Goal: Task Accomplishment & Management: Manage account settings

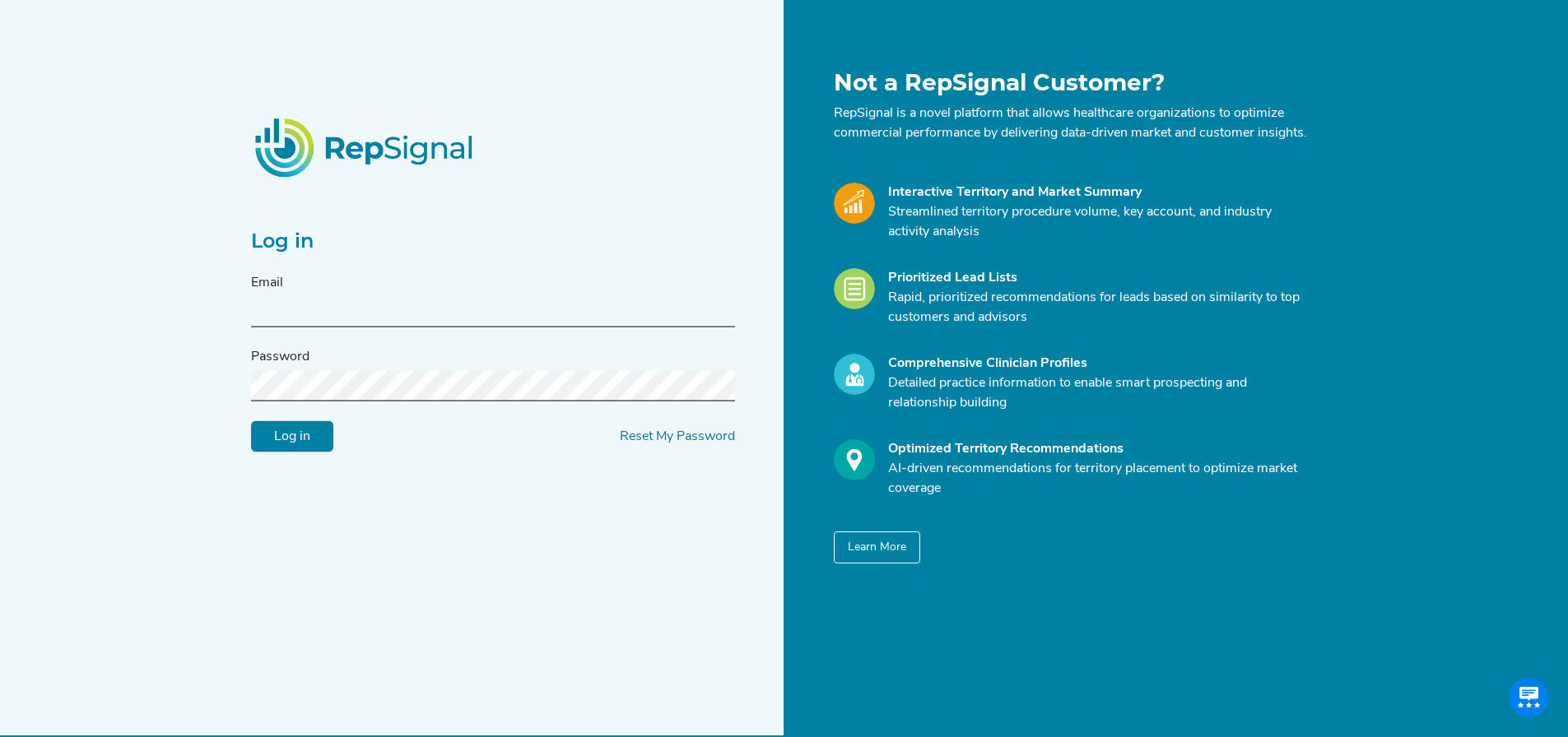
type input "[EMAIL_ADDRESS][DOMAIN_NAME]"
click at [289, 445] on input "Log in" at bounding box center [291, 436] width 82 height 31
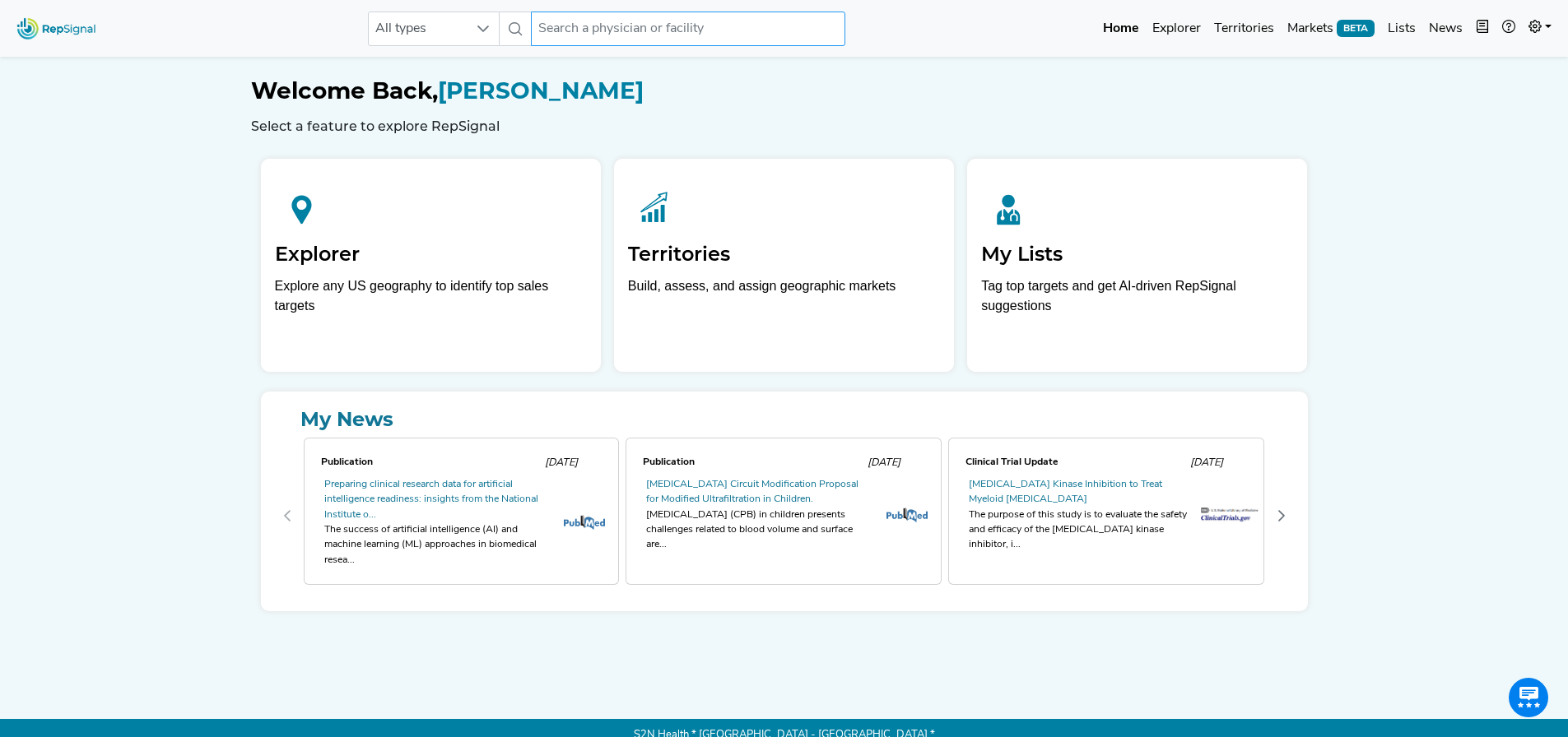
click at [658, 33] on input "text" at bounding box center [688, 28] width 315 height 35
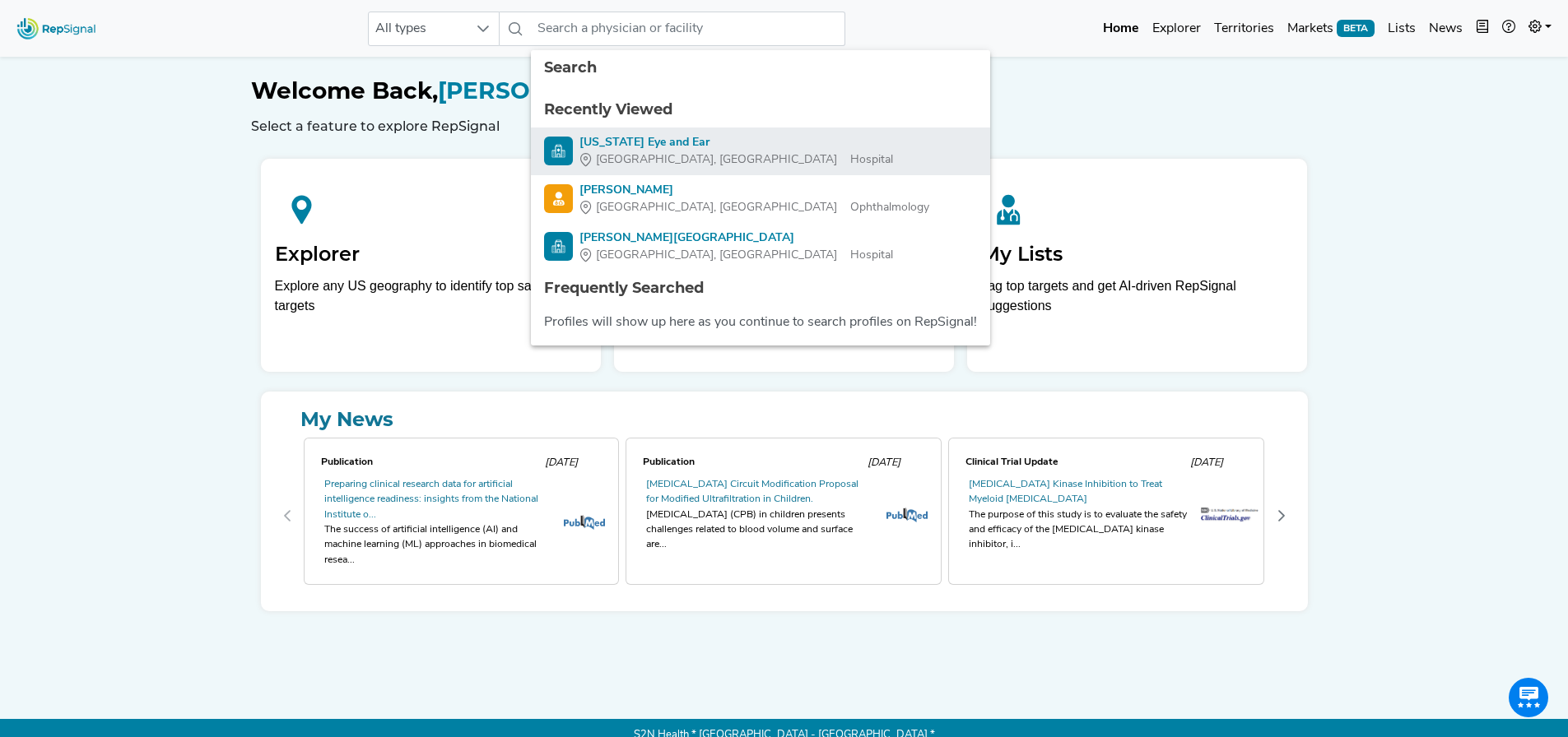
click at [628, 146] on div "[US_STATE] Eye and Ear" at bounding box center [736, 142] width 314 height 17
type input "[US_STATE] Eye and Ear"
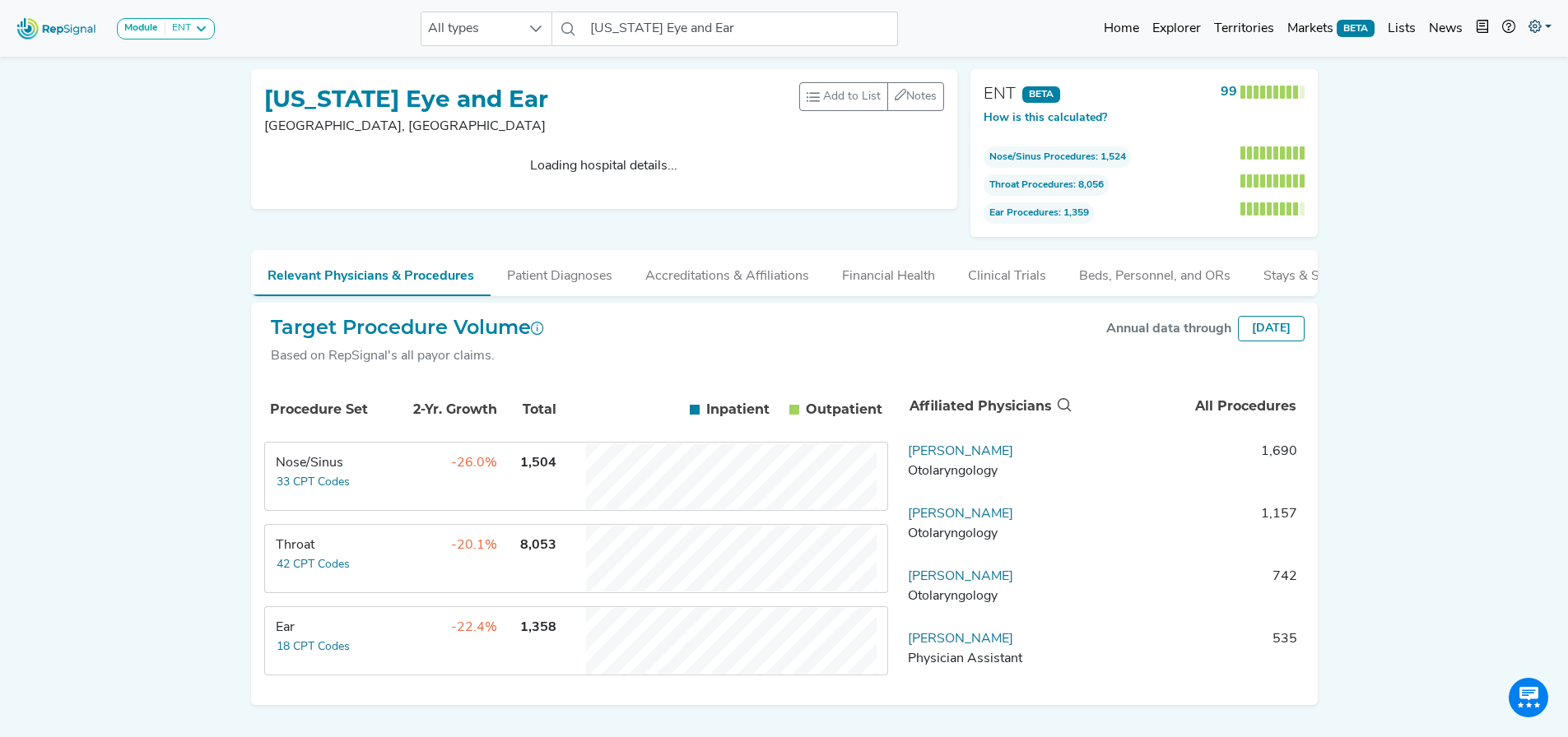
click at [1540, 25] on icon at bounding box center [1535, 26] width 13 height 13
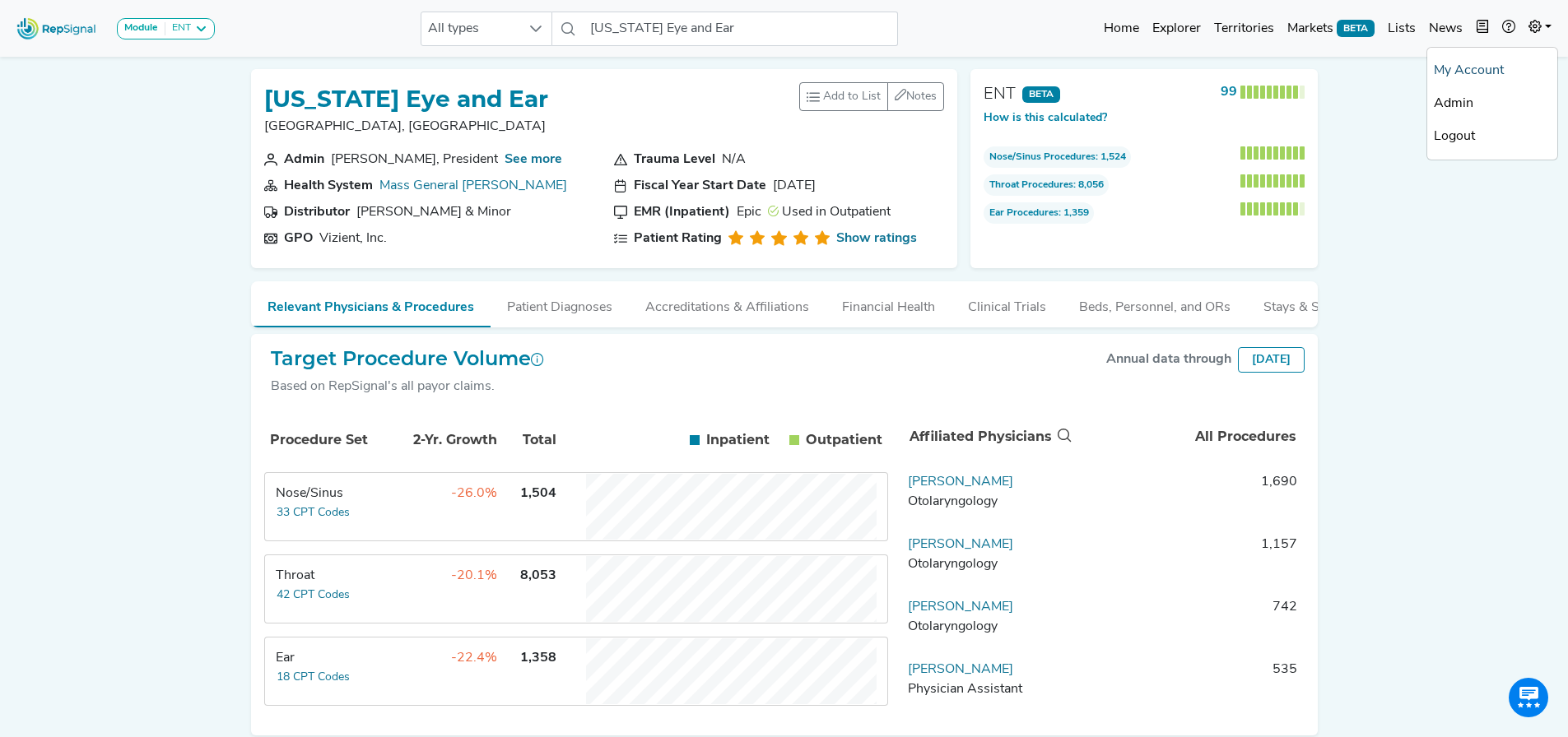
click at [1487, 63] on link "My Account" at bounding box center [1493, 71] width 130 height 33
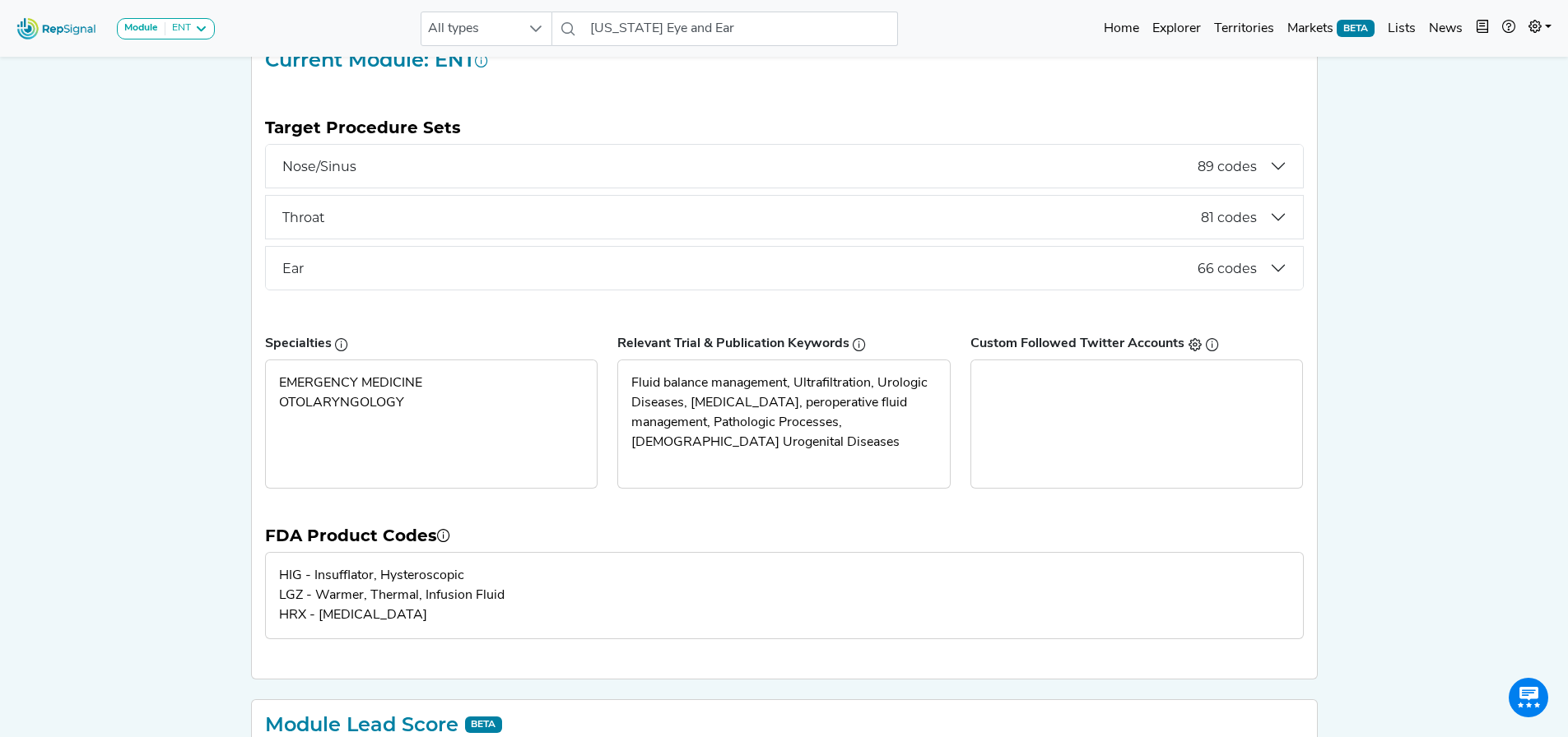
scroll to position [165, 0]
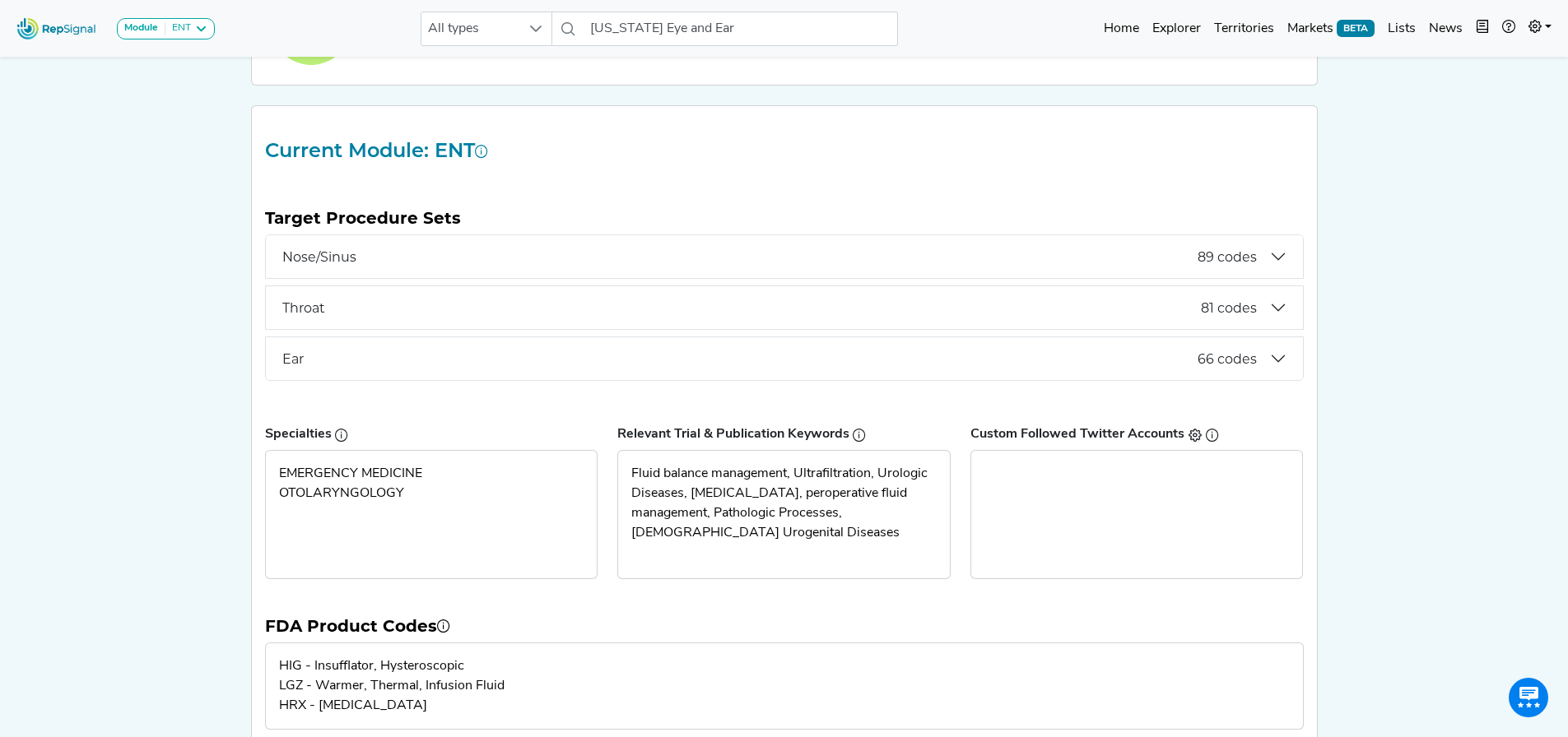
click at [1279, 257] on button "Nose/Sinus 89 codes" at bounding box center [784, 256] width 1037 height 42
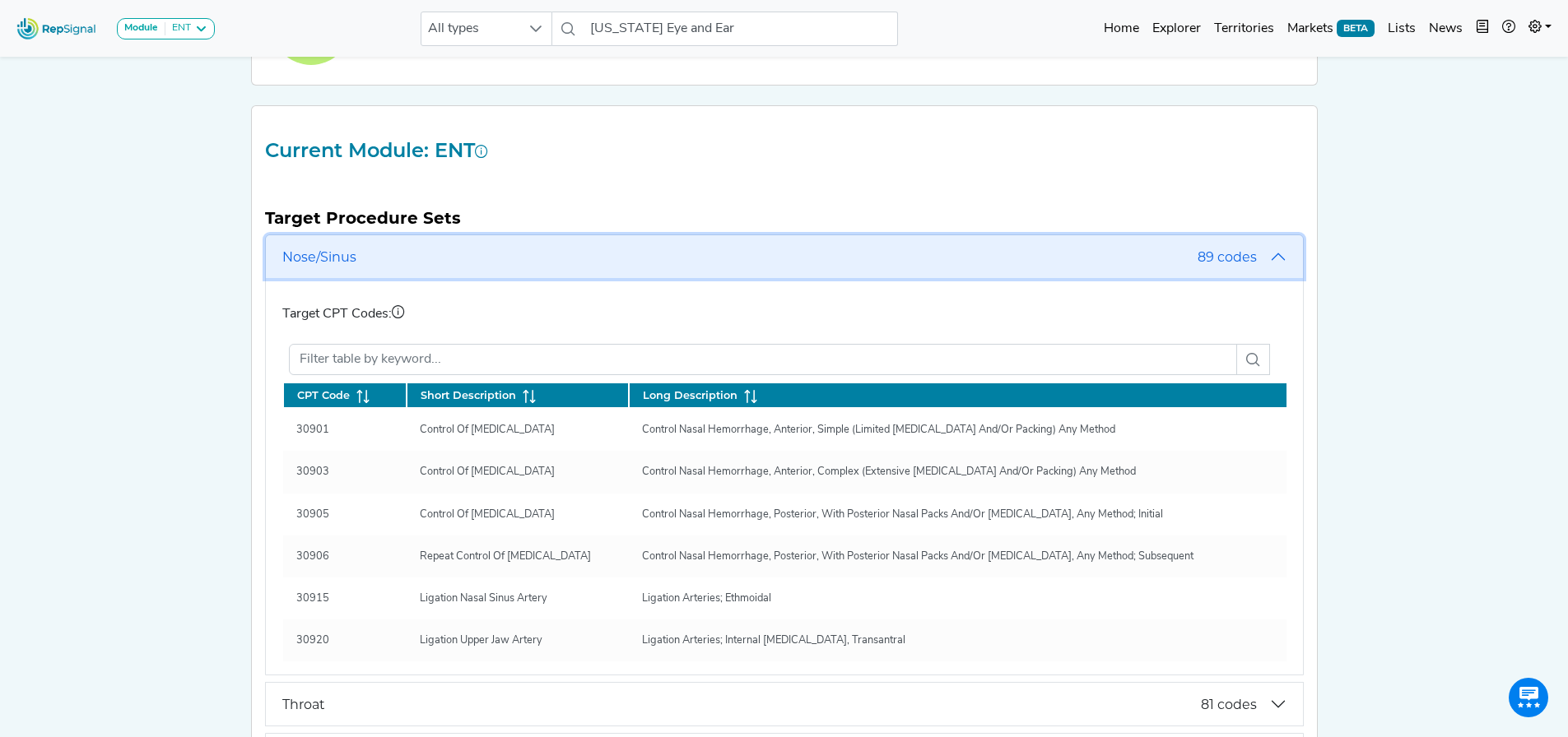
click at [1281, 254] on button "Nose/Sinus 89 codes" at bounding box center [784, 256] width 1037 height 42
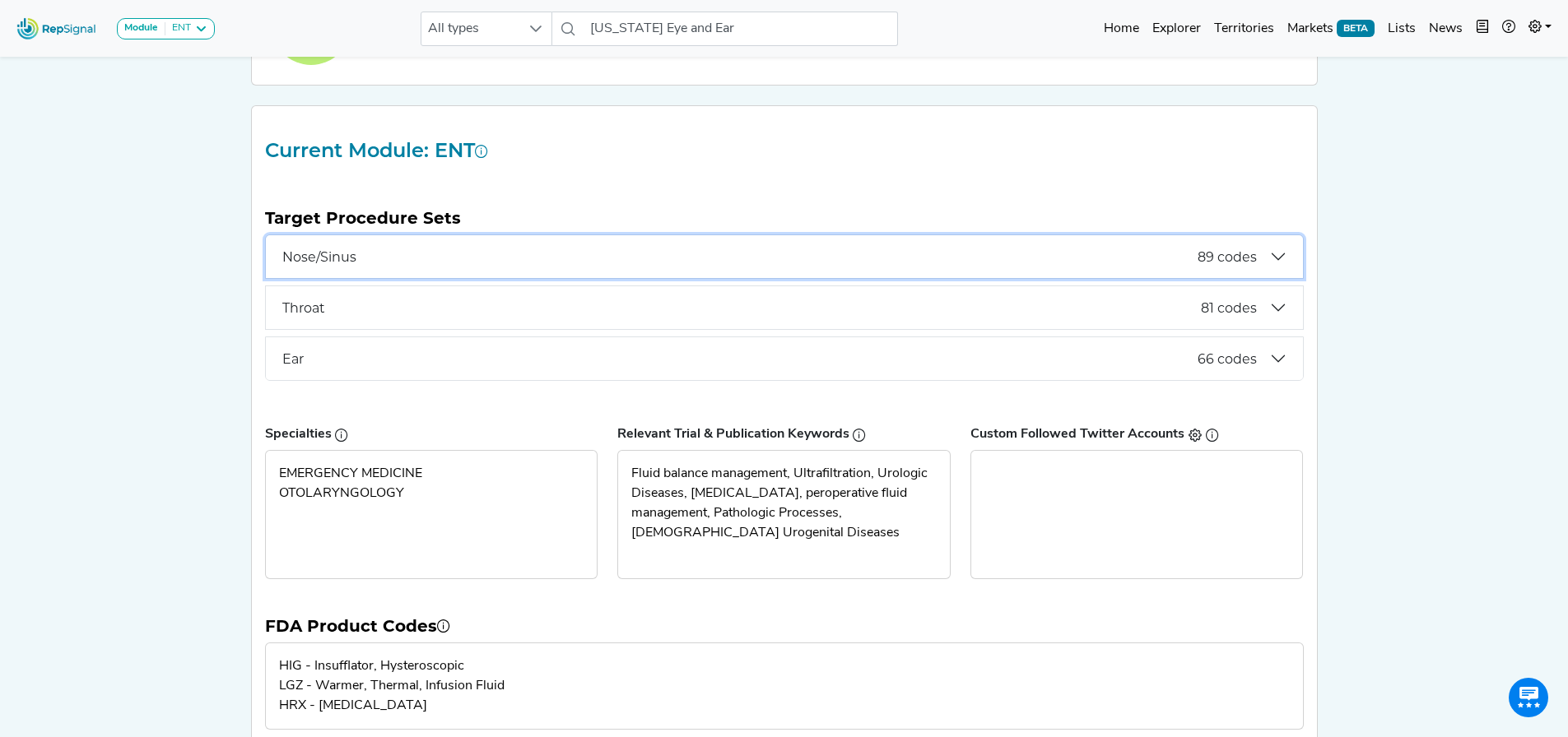
click at [1281, 254] on button "Nose/Sinus 89 codes" at bounding box center [784, 256] width 1037 height 42
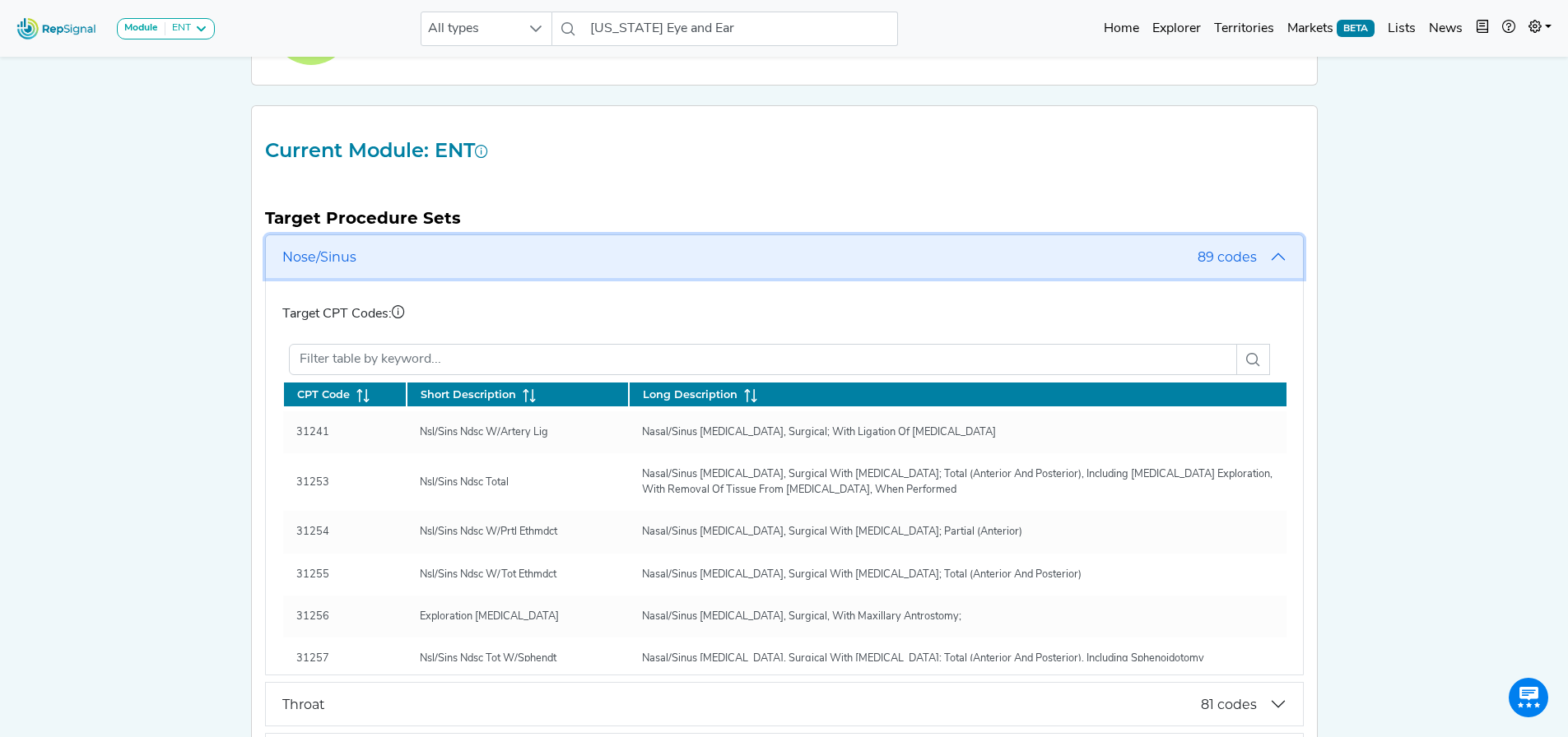
scroll to position [137, 0]
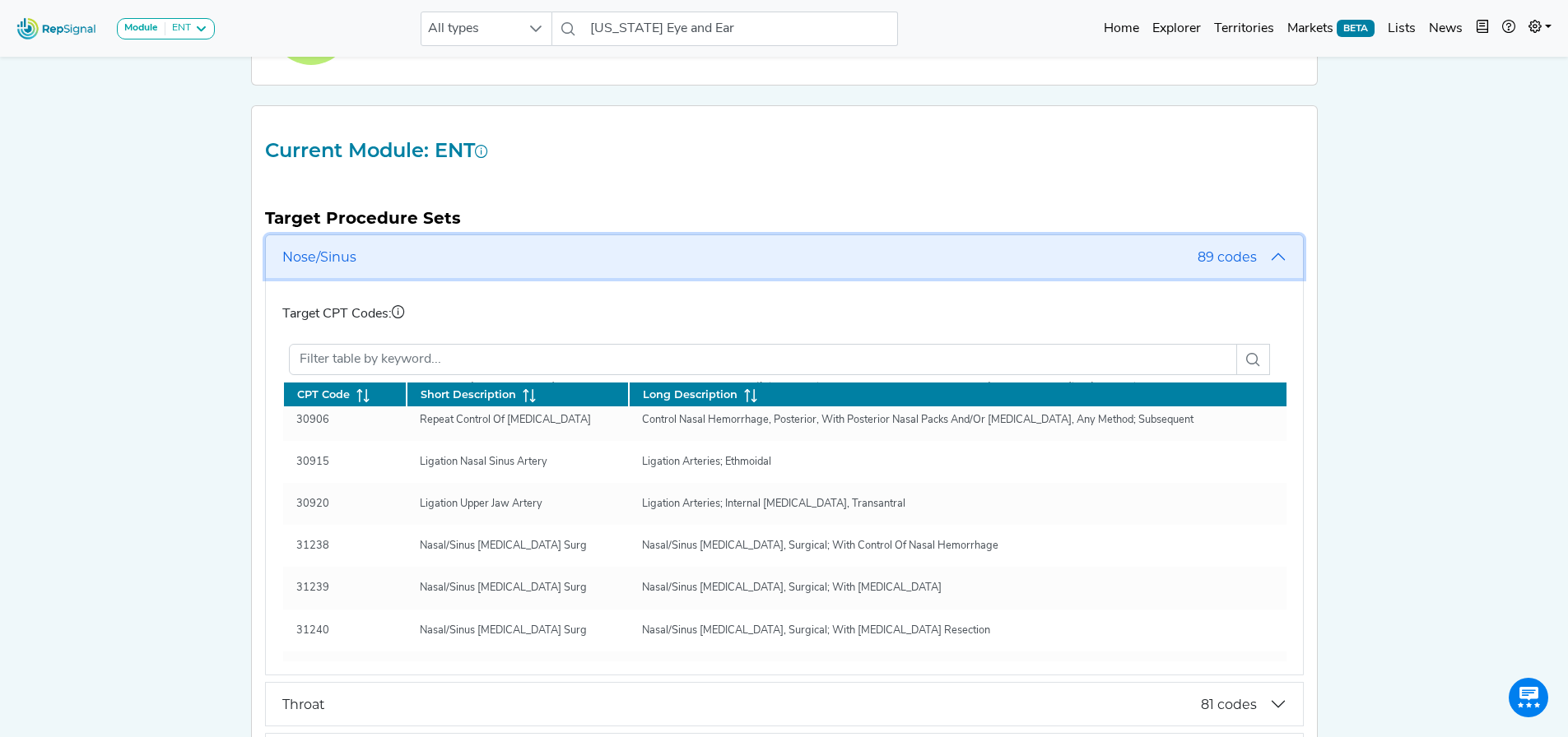
click at [1289, 263] on button "Nose/Sinus 89 codes" at bounding box center [784, 256] width 1037 height 42
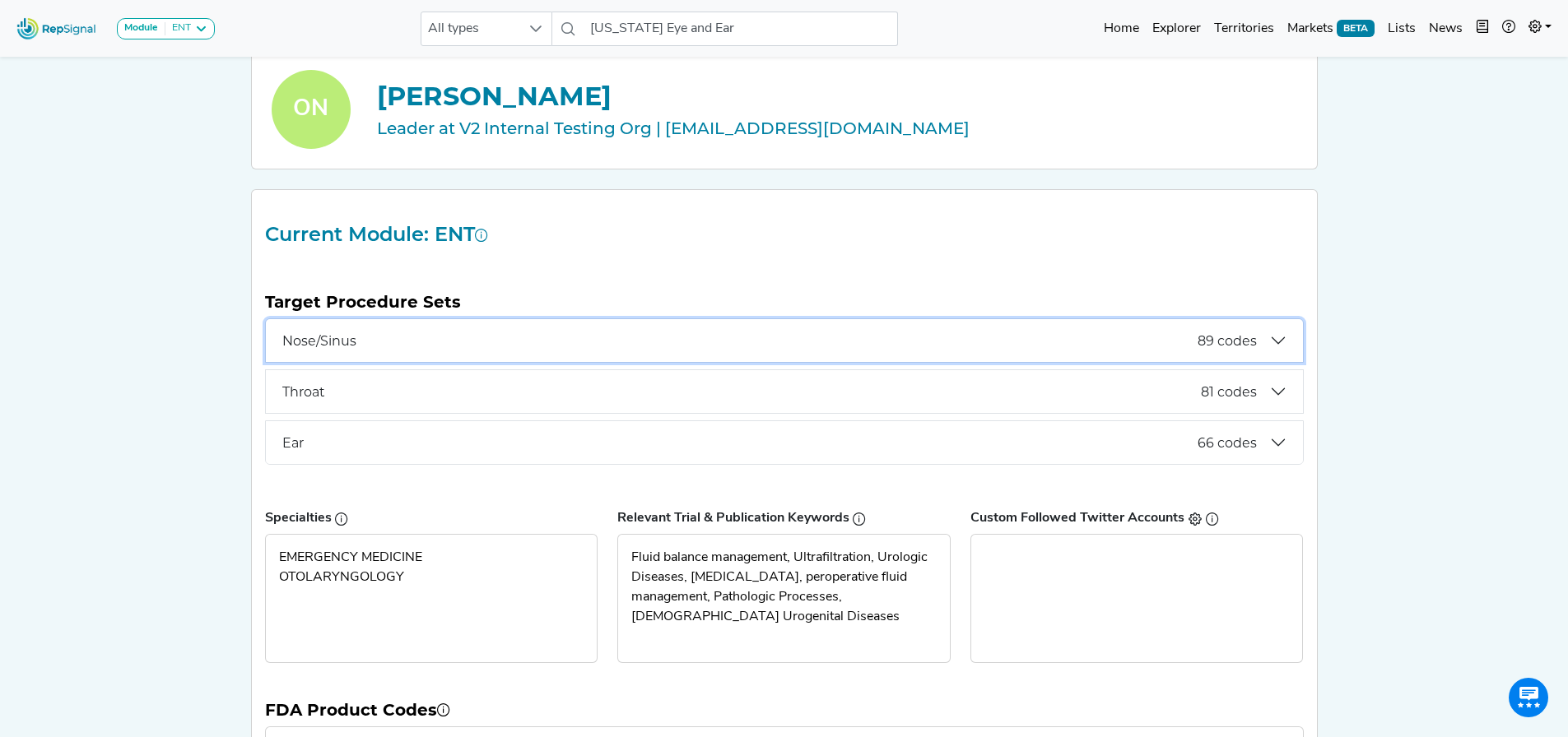
scroll to position [0, 0]
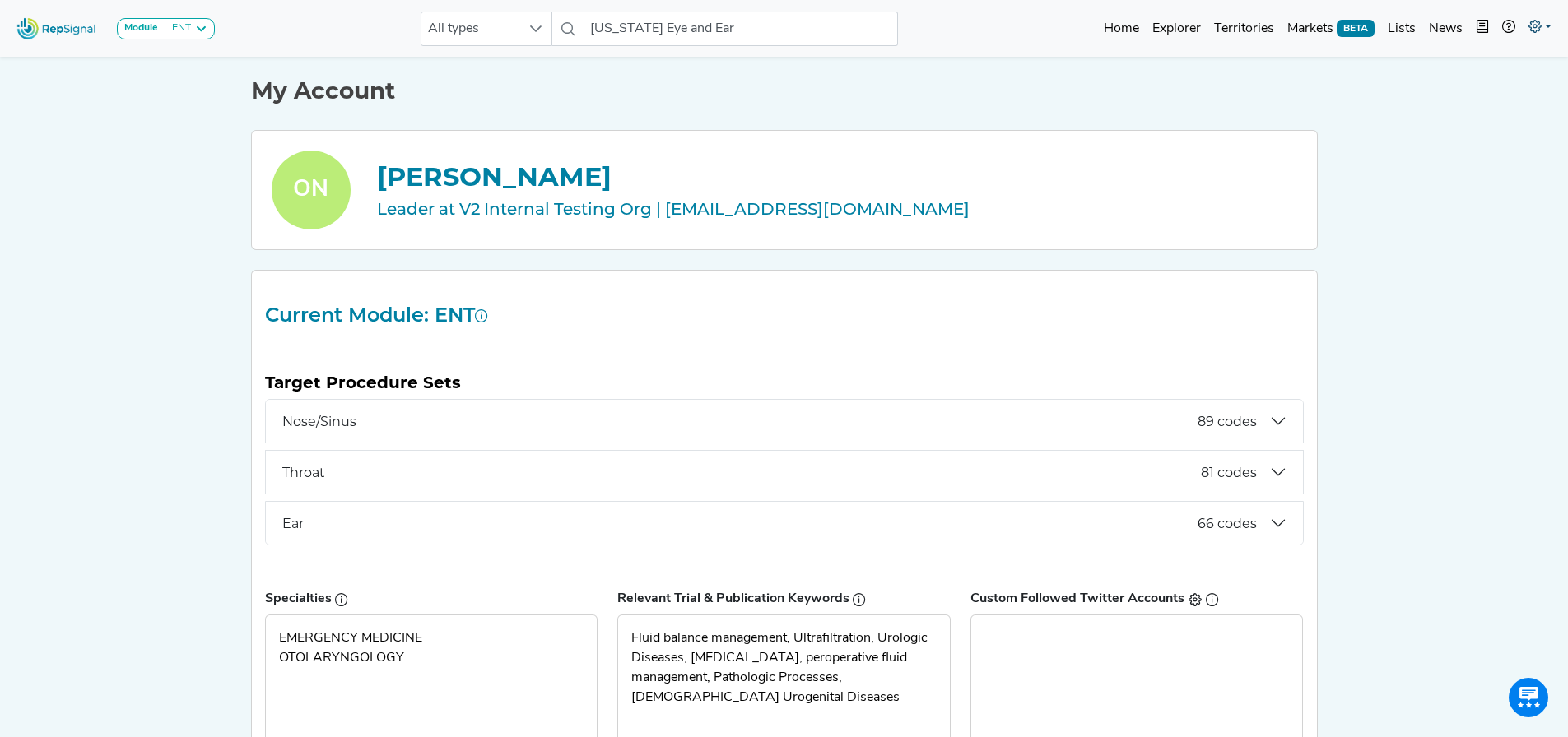
click at [1539, 21] on icon at bounding box center [1535, 26] width 13 height 13
click at [1500, 60] on link "My Account" at bounding box center [1493, 71] width 130 height 33
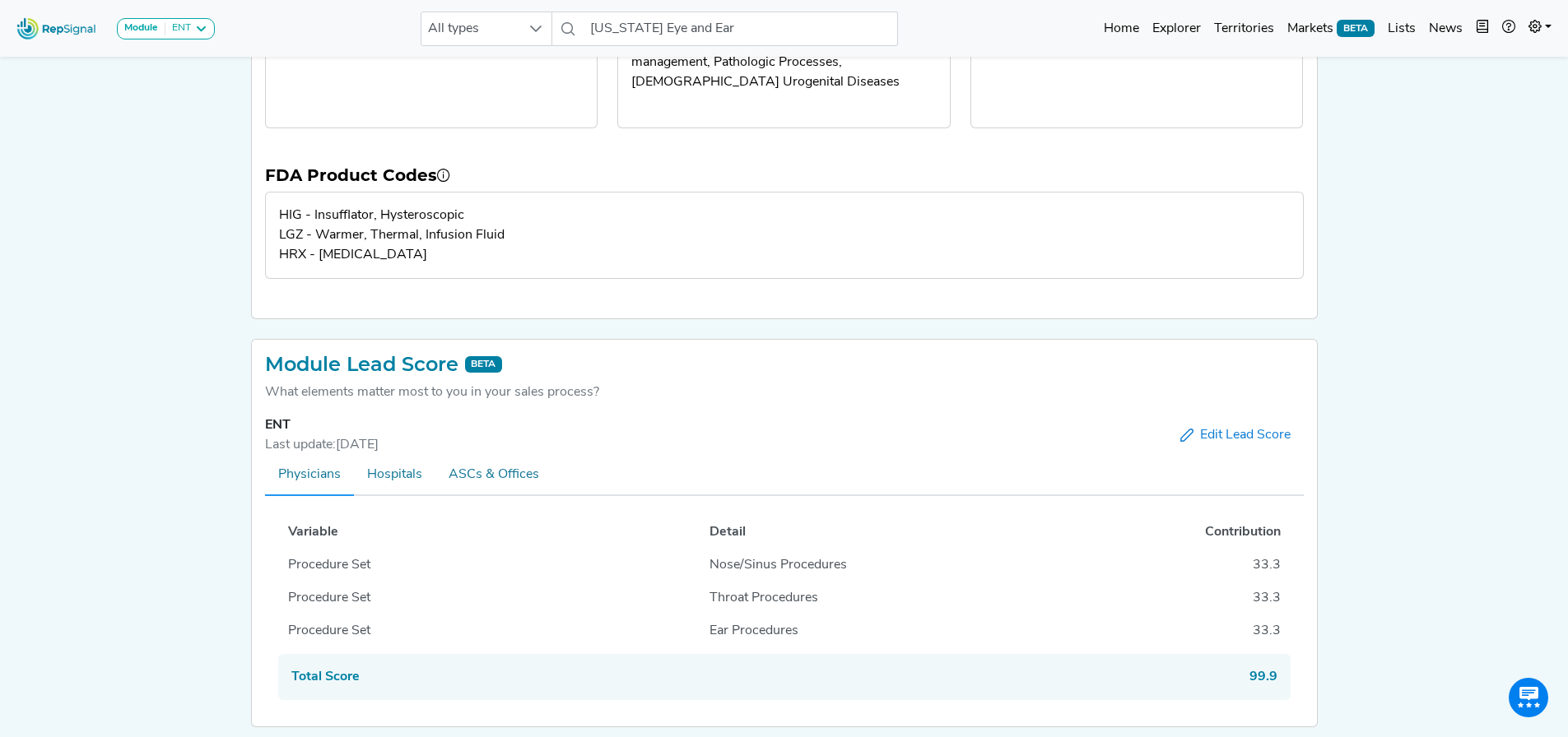
scroll to position [678, 0]
